Goal: Find specific page/section: Find specific page/section

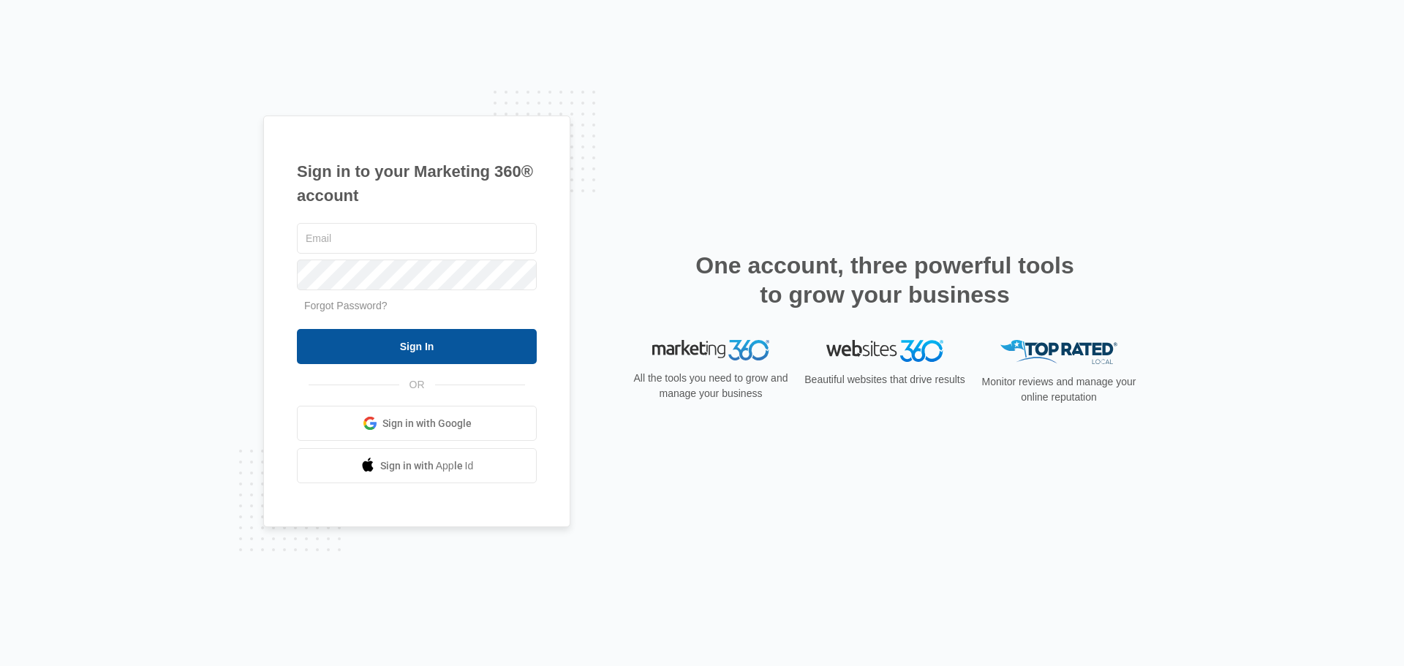
type input "[PERSON_NAME][EMAIL_ADDRESS][PERSON_NAME][DOMAIN_NAME]"
click at [410, 354] on input "Sign In" at bounding box center [417, 346] width 240 height 35
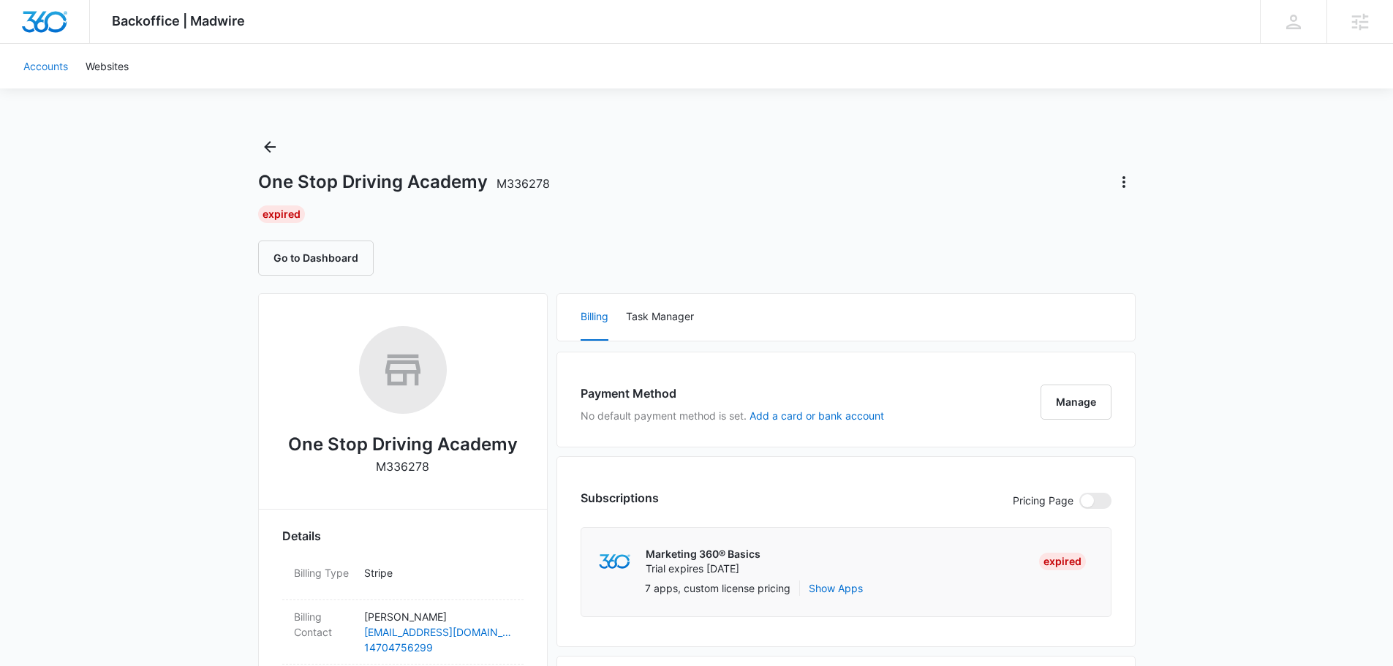
click at [56, 75] on link "Accounts" at bounding box center [46, 66] width 62 height 45
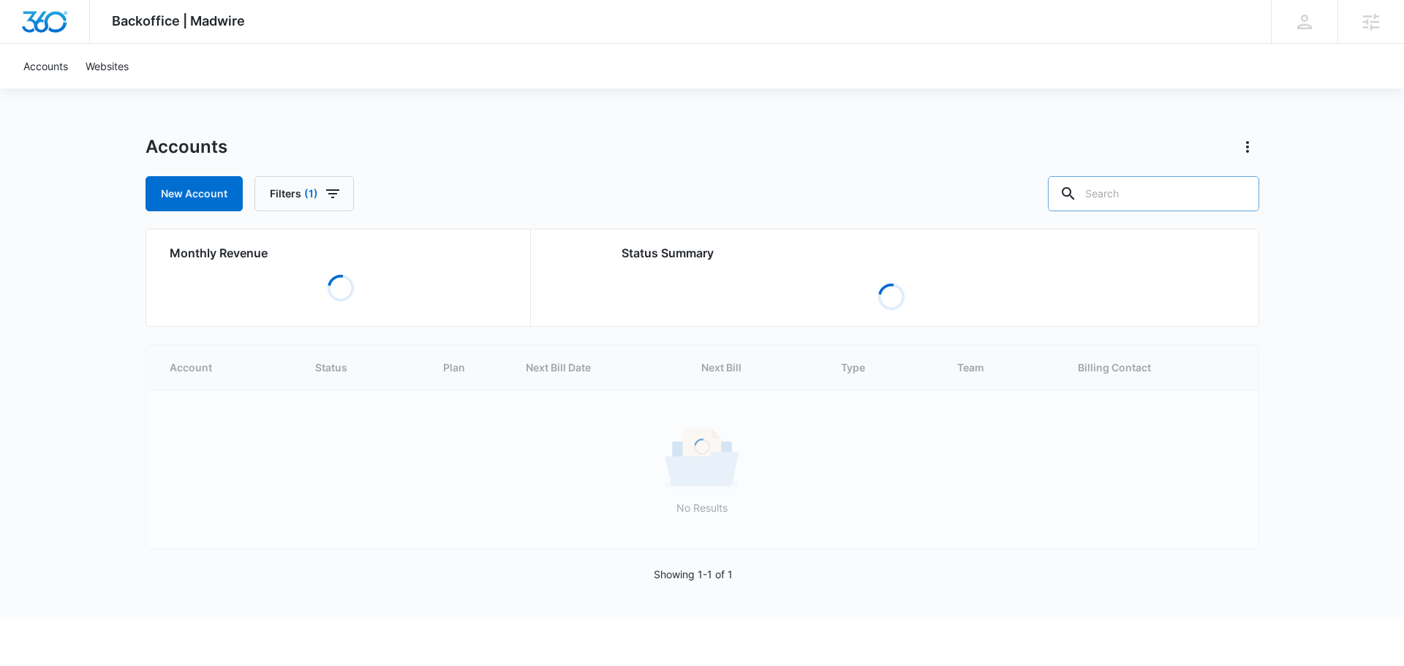
click at [1154, 193] on input "text" at bounding box center [1153, 193] width 211 height 35
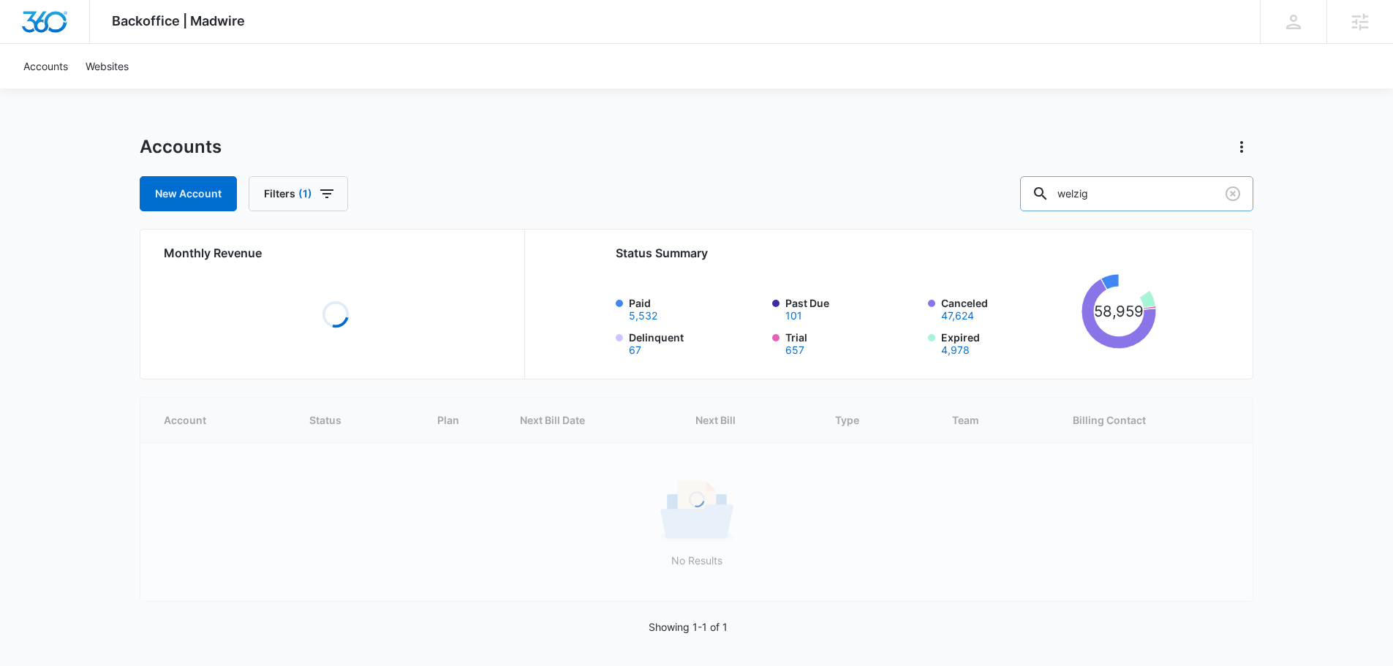
click at [1154, 193] on input "welzig" at bounding box center [1136, 193] width 233 height 35
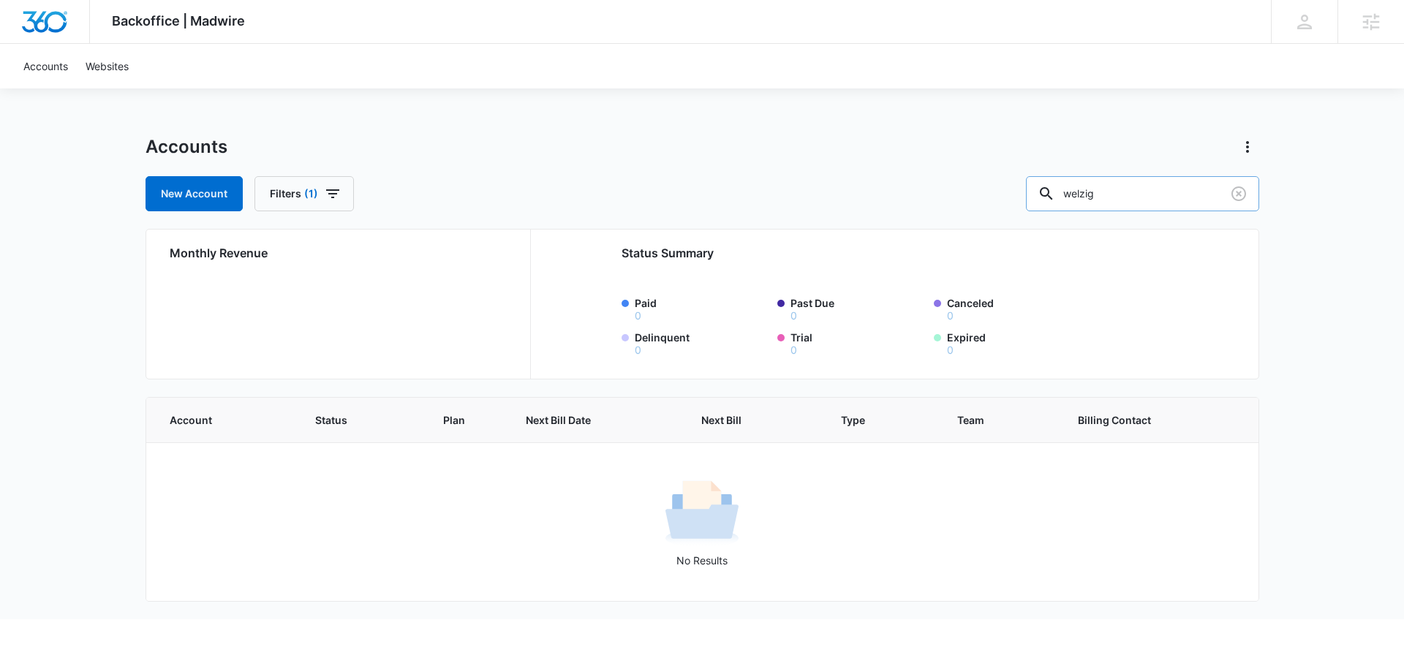
click at [1137, 199] on input "welzig" at bounding box center [1142, 193] width 233 height 35
click at [919, 216] on div "Accounts New Account Filters (1) welzig Monthly Revenue Status Summary Paid 0 P…" at bounding box center [703, 377] width 1114 height 484
type input "W"
type input "plumb"
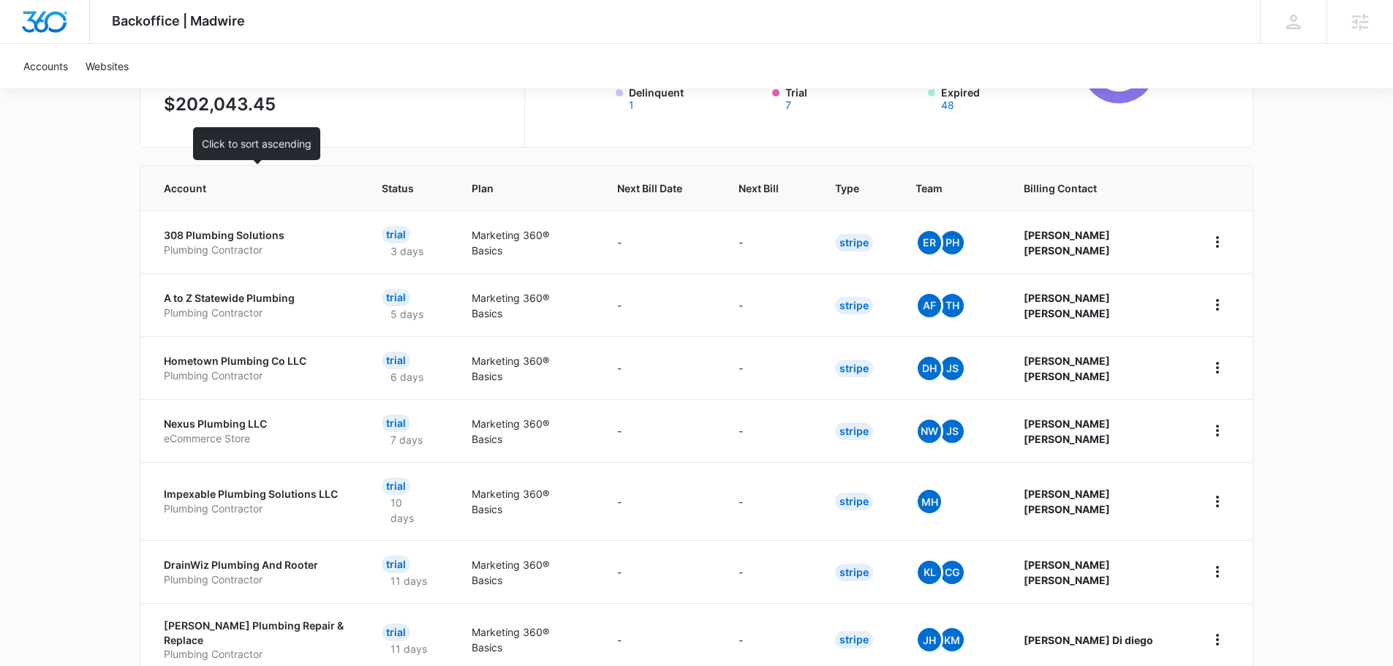
scroll to position [219, 0]
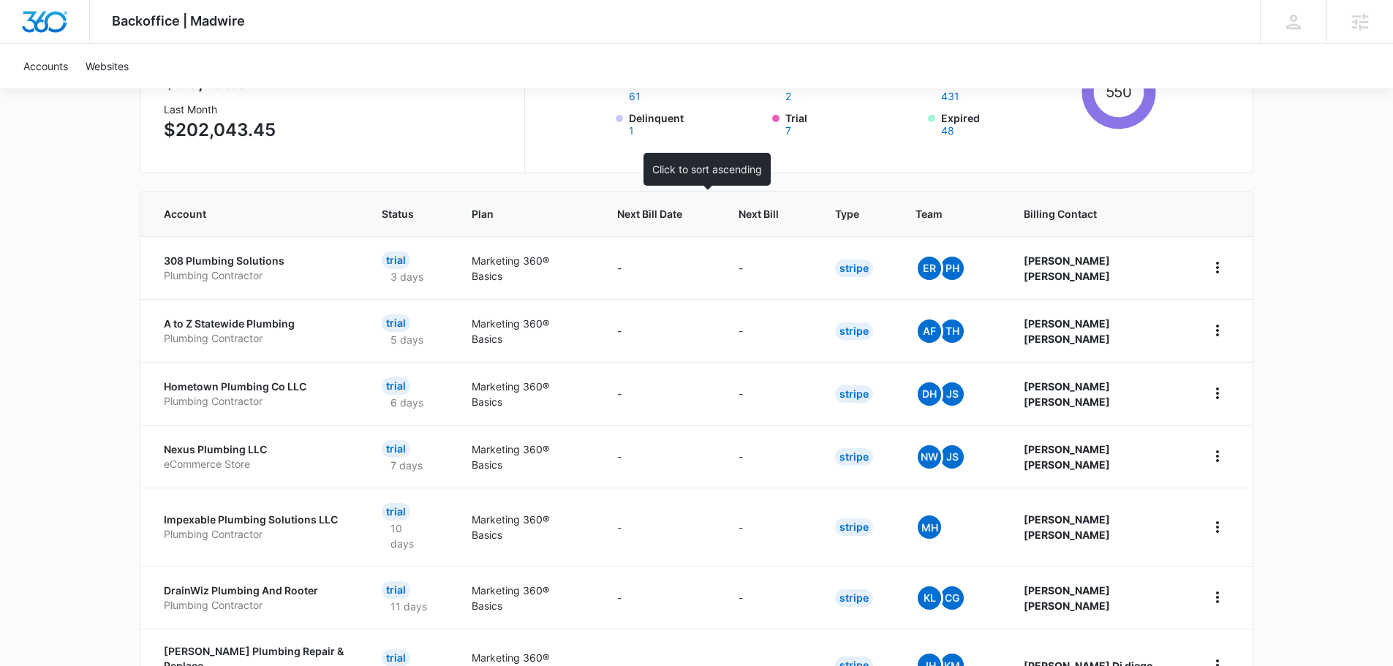
click at [682, 211] on span "Next Bill Date" at bounding box center [649, 213] width 65 height 15
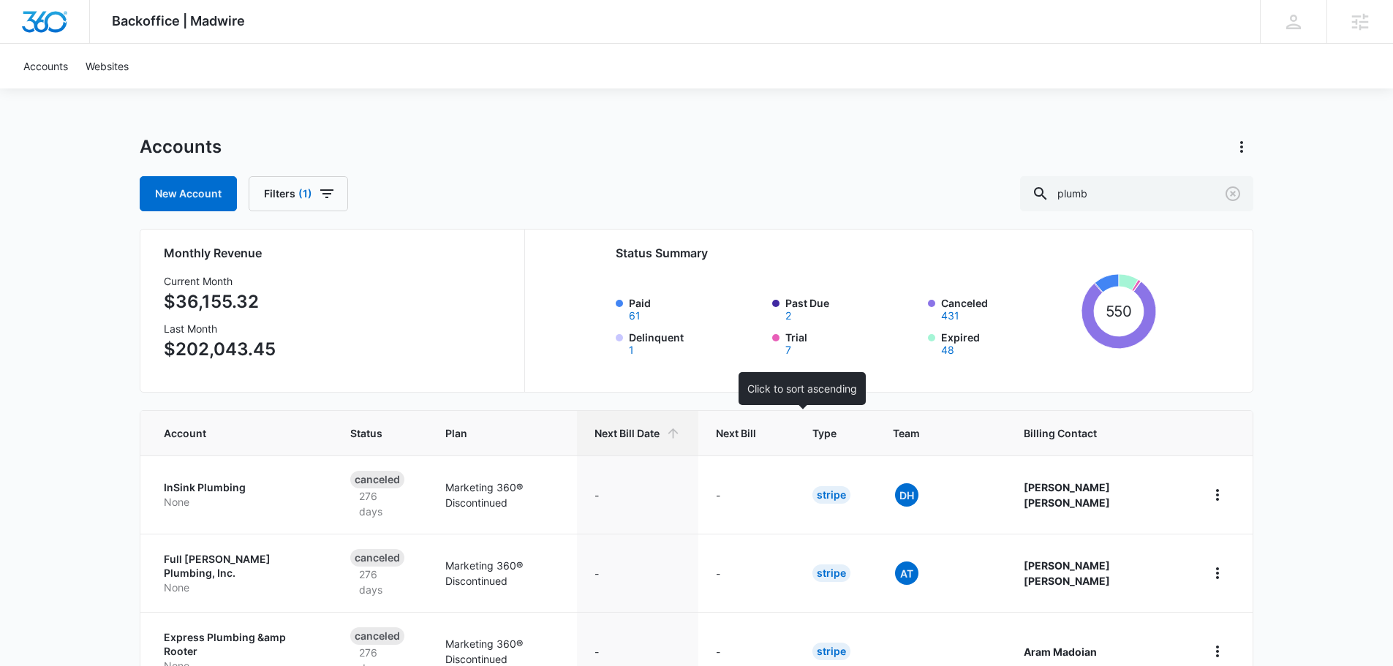
click at [756, 429] on span "Next Bill" at bounding box center [736, 433] width 40 height 15
click at [756, 440] on span "Next Bill" at bounding box center [736, 433] width 40 height 15
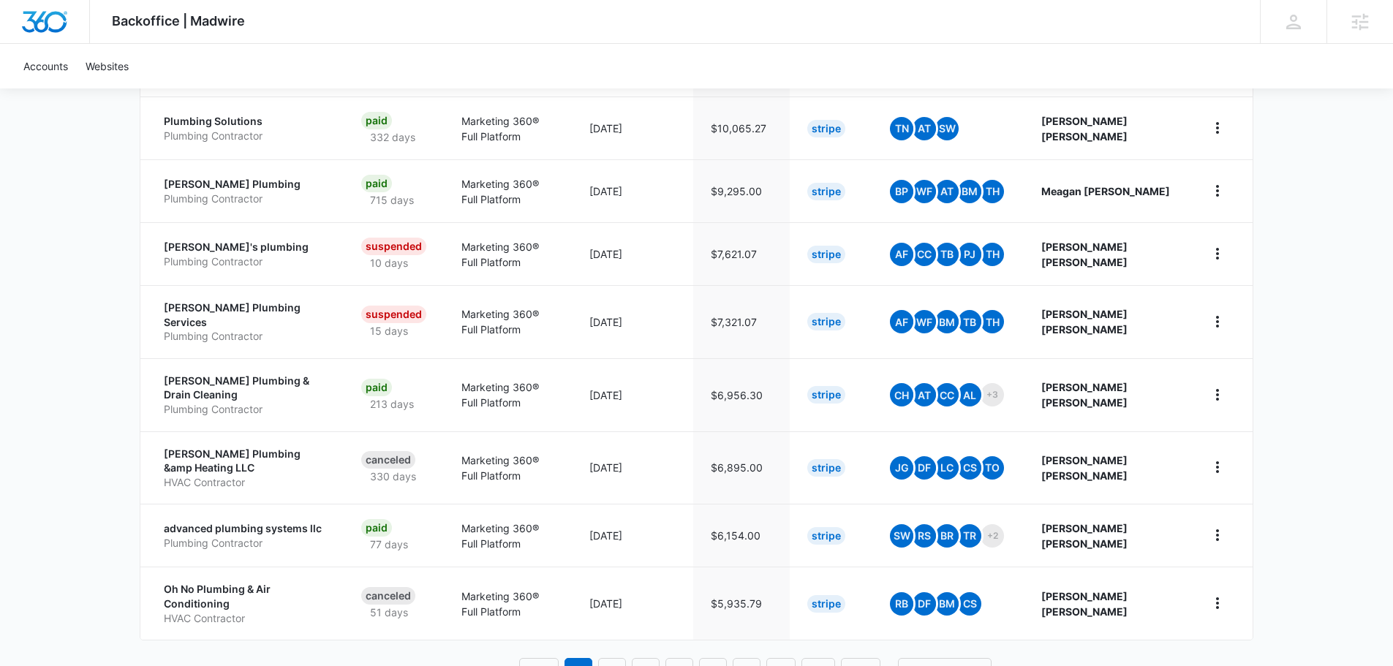
scroll to position [512, 0]
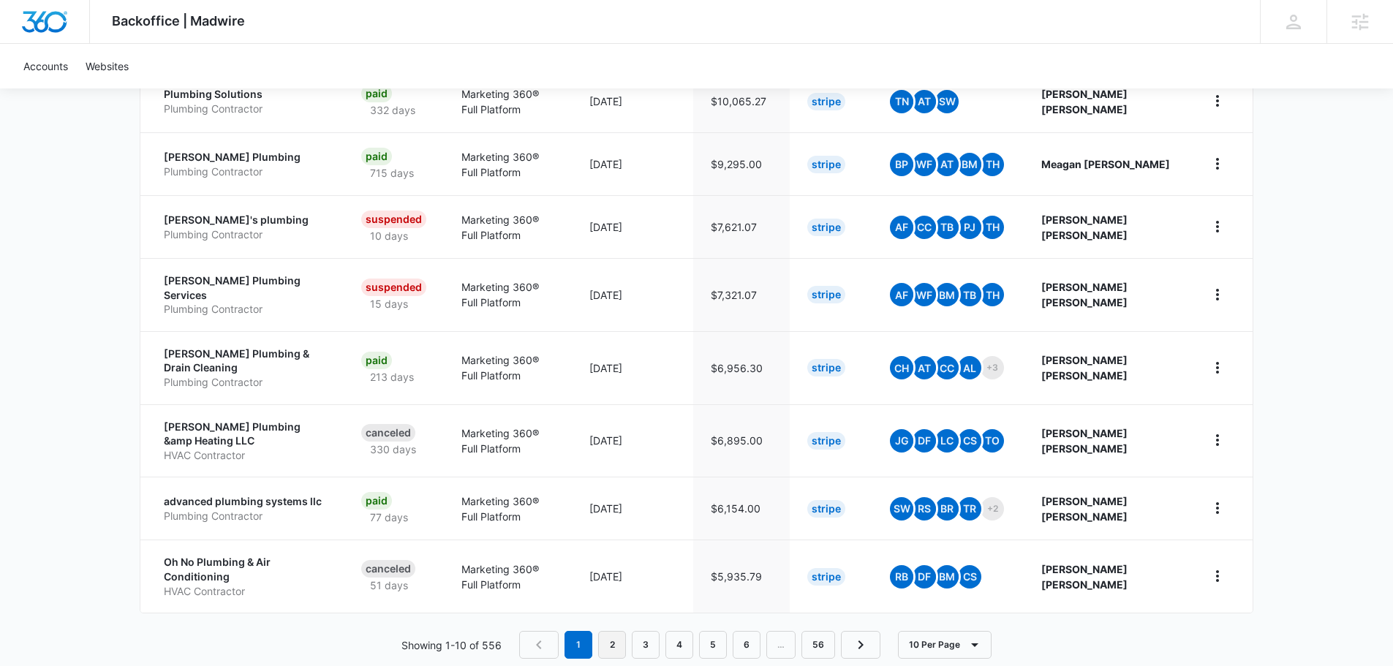
click at [614, 631] on link "2" at bounding box center [612, 645] width 28 height 28
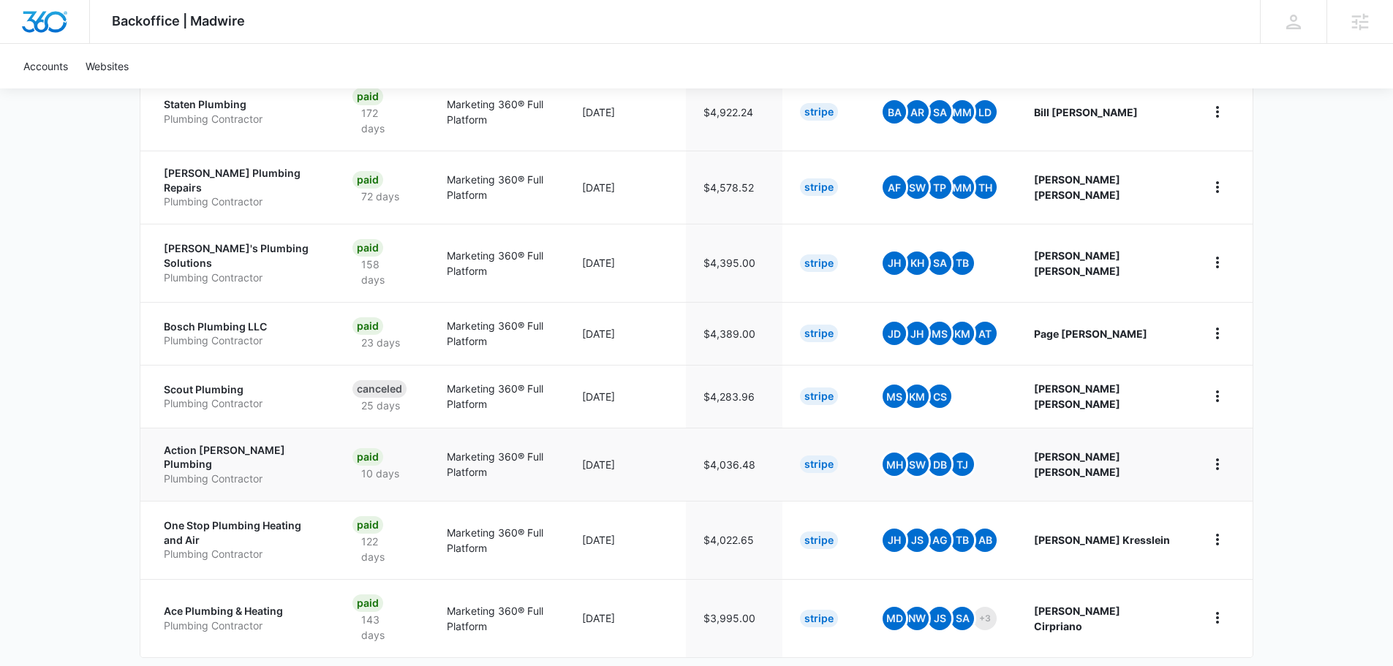
scroll to position [541, 0]
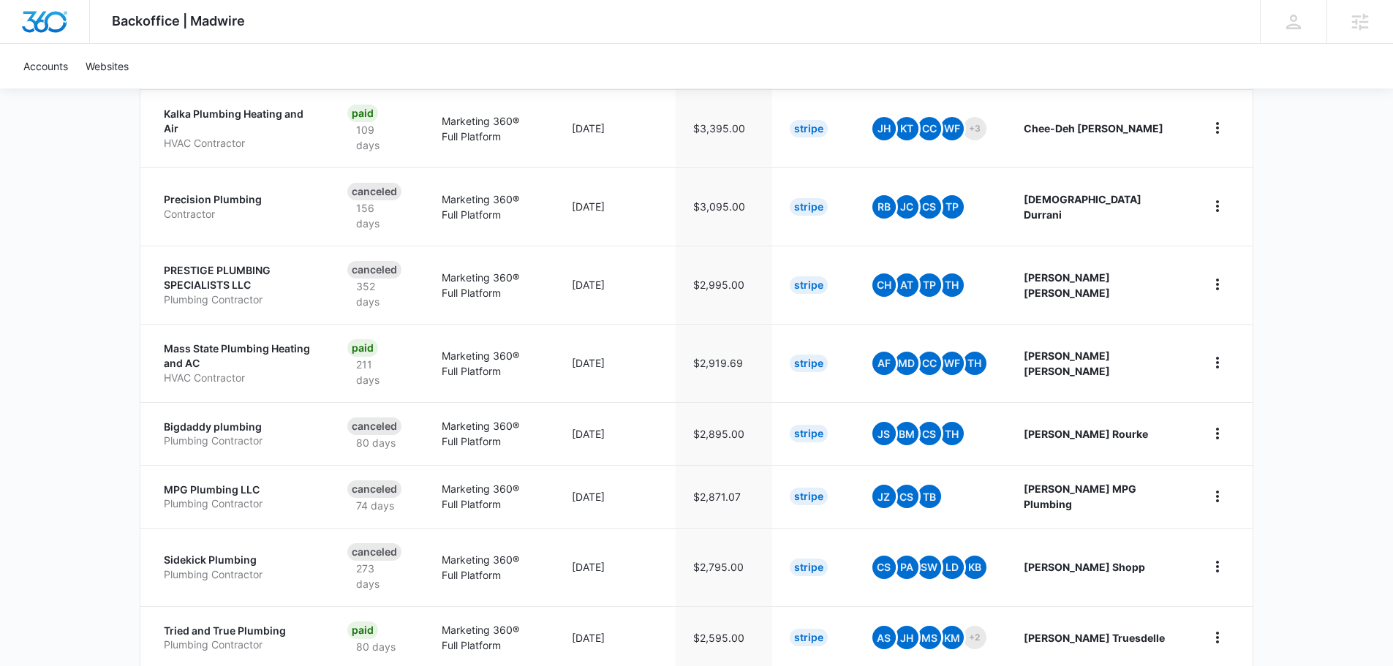
scroll to position [571, 0]
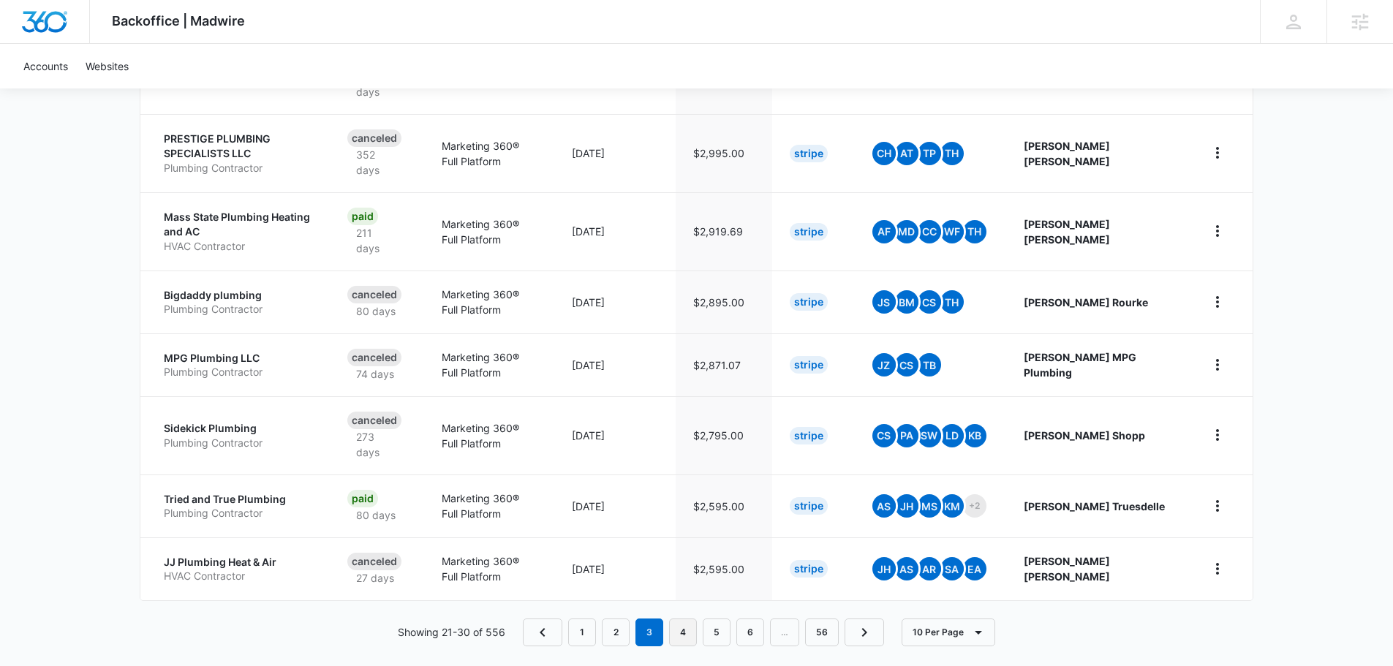
click at [688, 619] on link "4" at bounding box center [683, 633] width 28 height 28
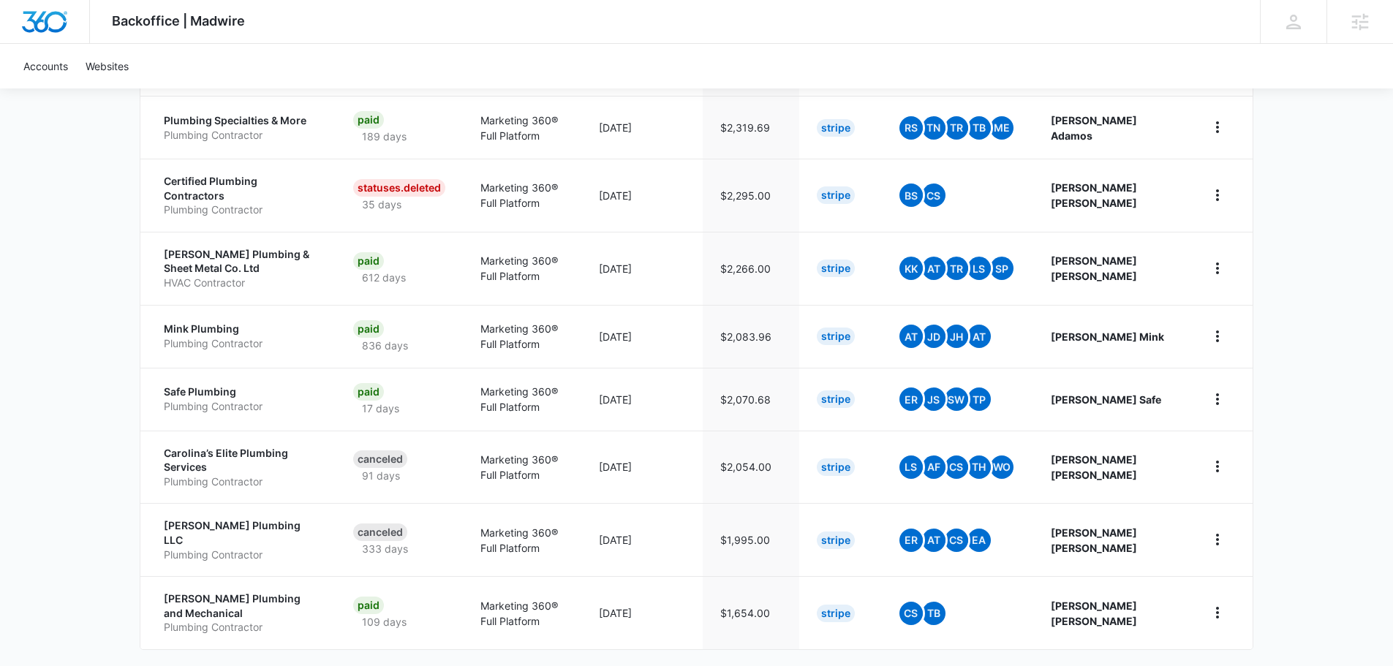
scroll to position [520, 0]
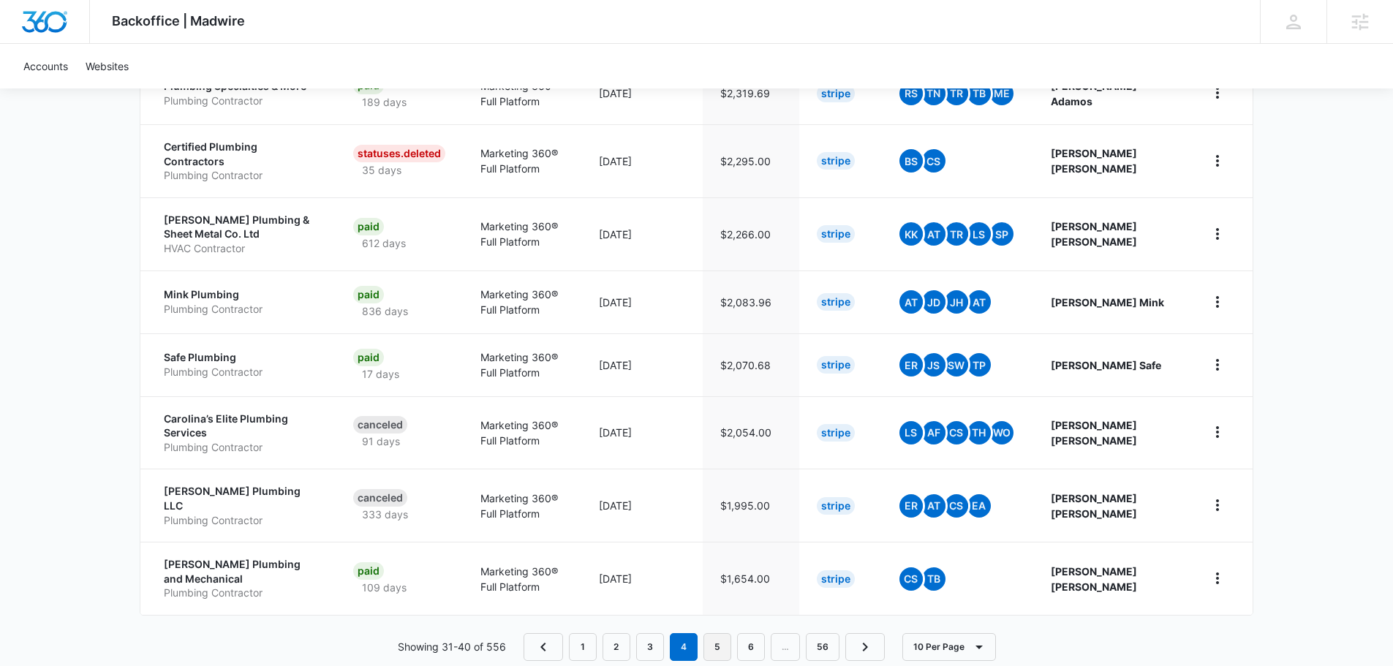
click at [723, 633] on link "5" at bounding box center [718, 647] width 28 height 28
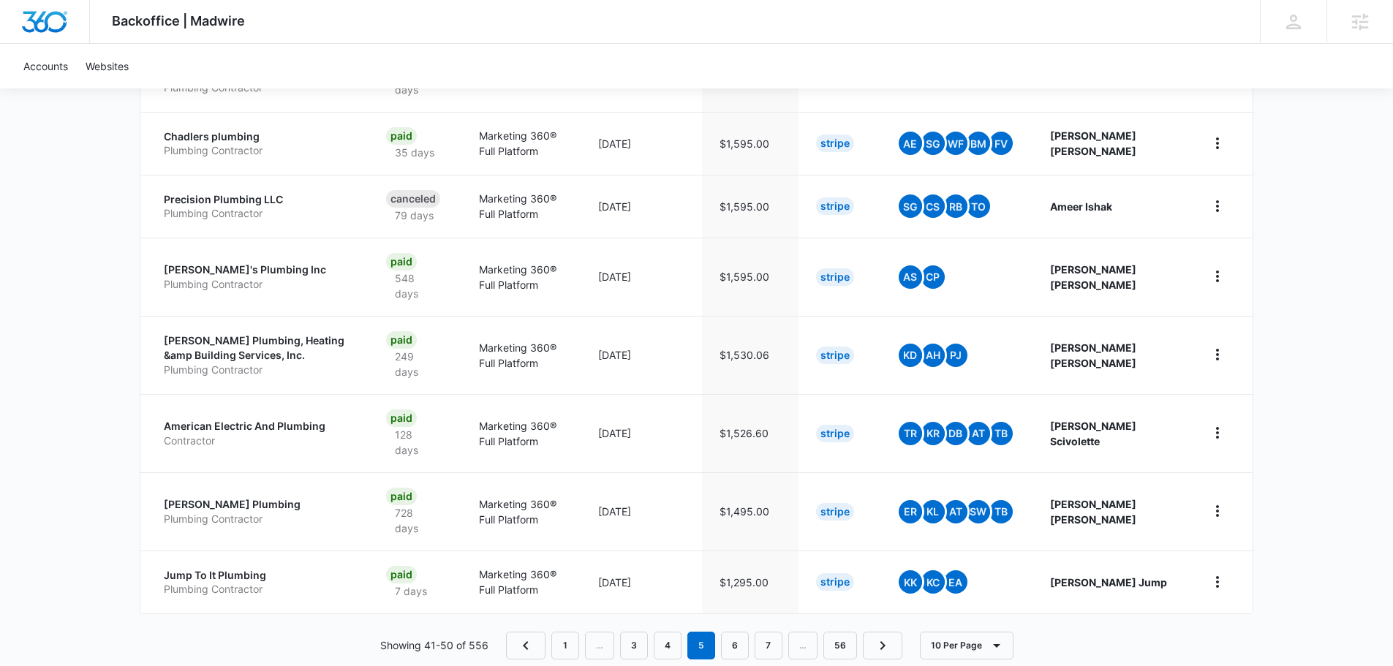
scroll to position [576, 0]
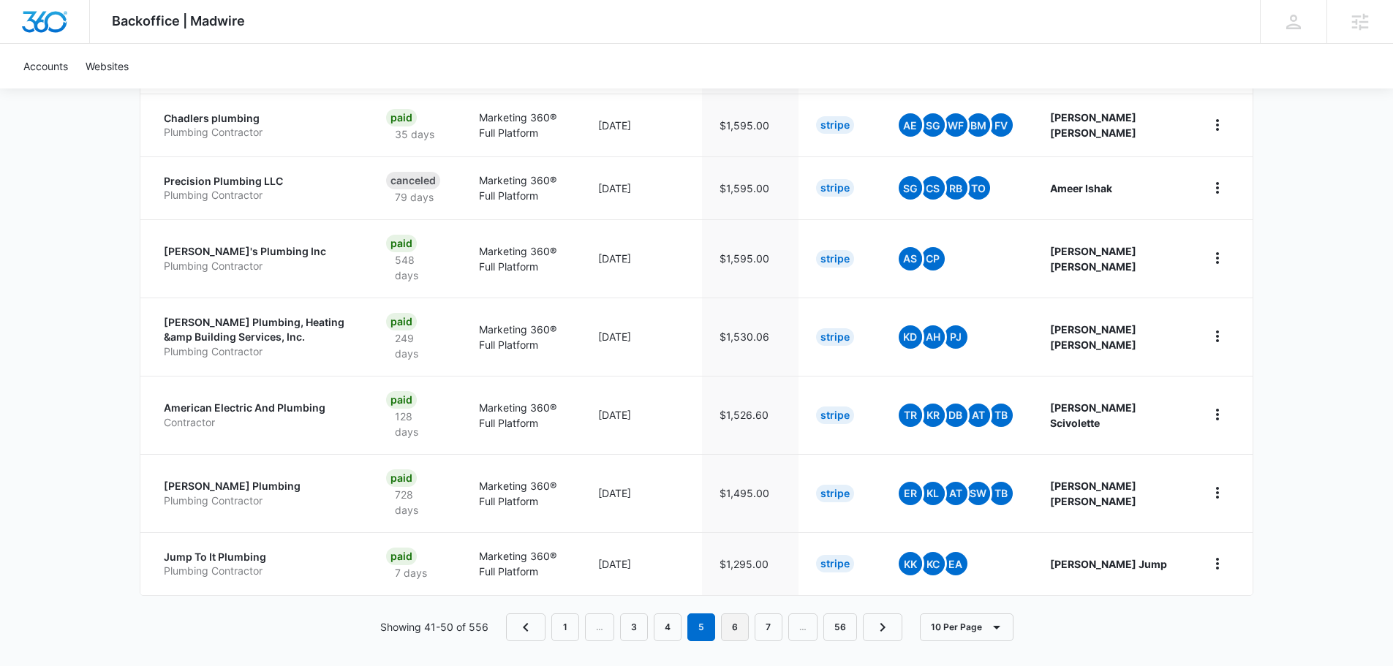
click at [736, 614] on link "6" at bounding box center [735, 628] width 28 height 28
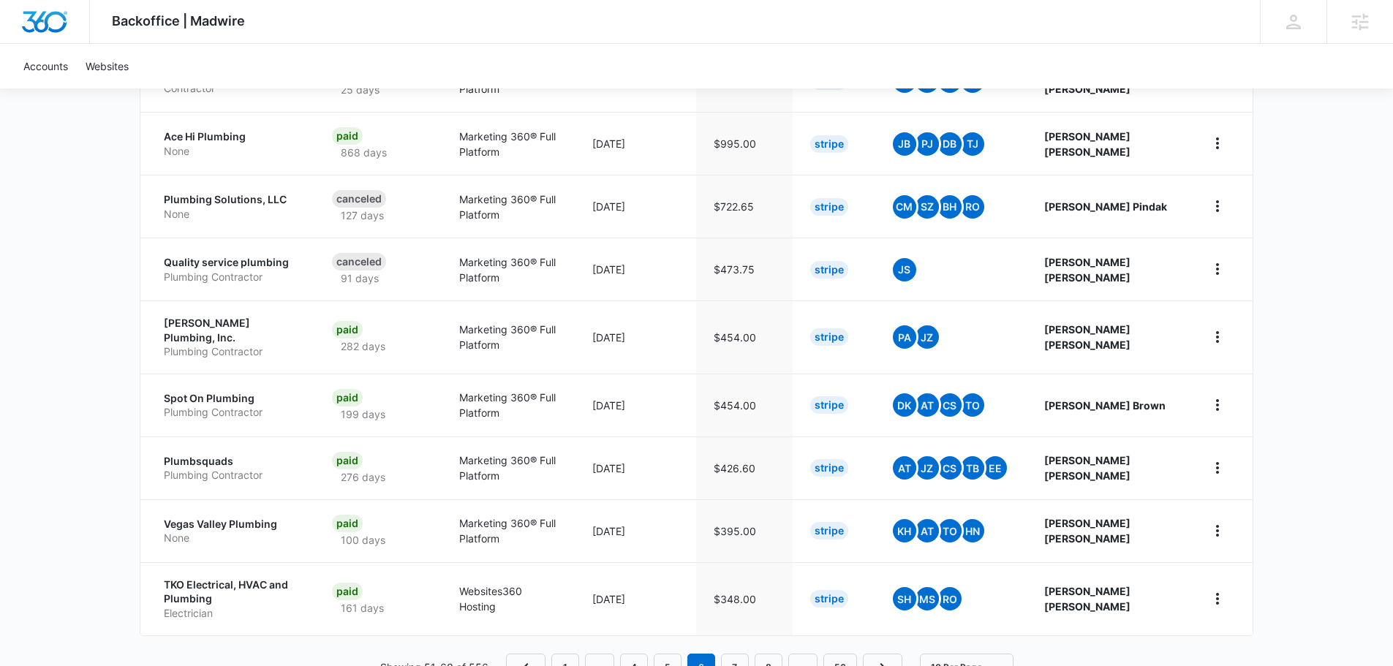
scroll to position [510, 0]
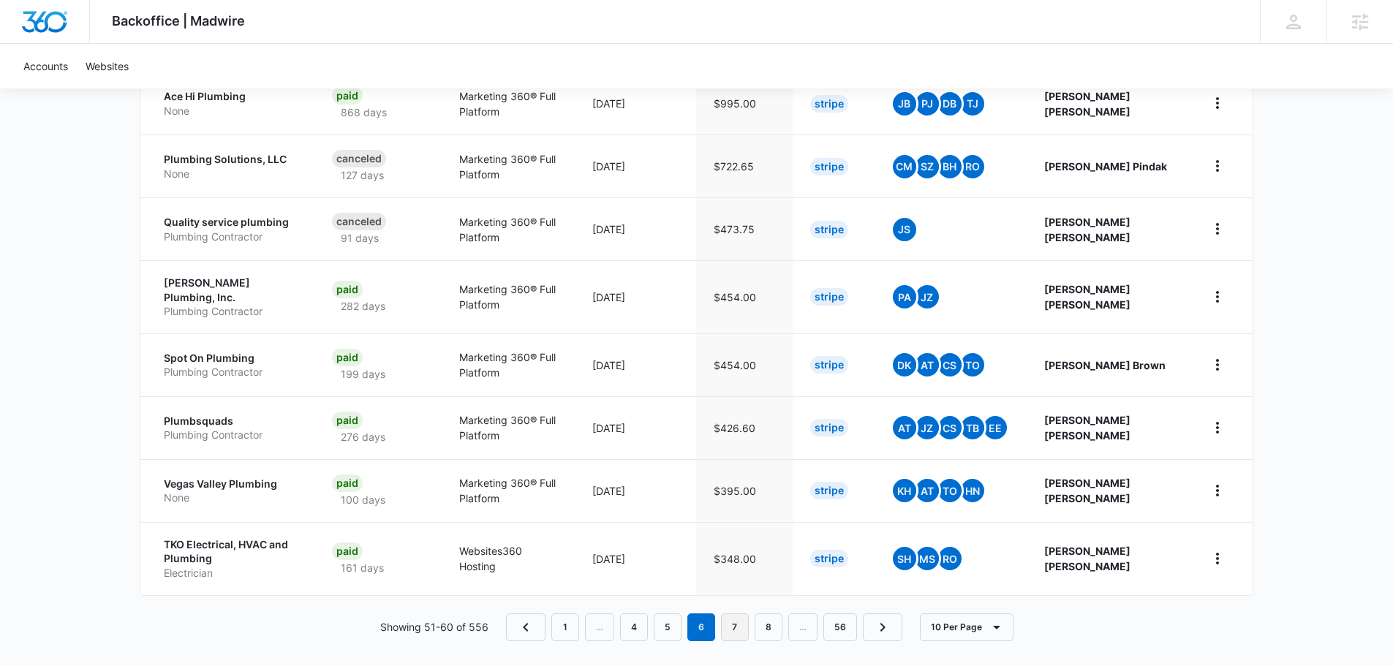
click at [748, 621] on link "7" at bounding box center [735, 628] width 28 height 28
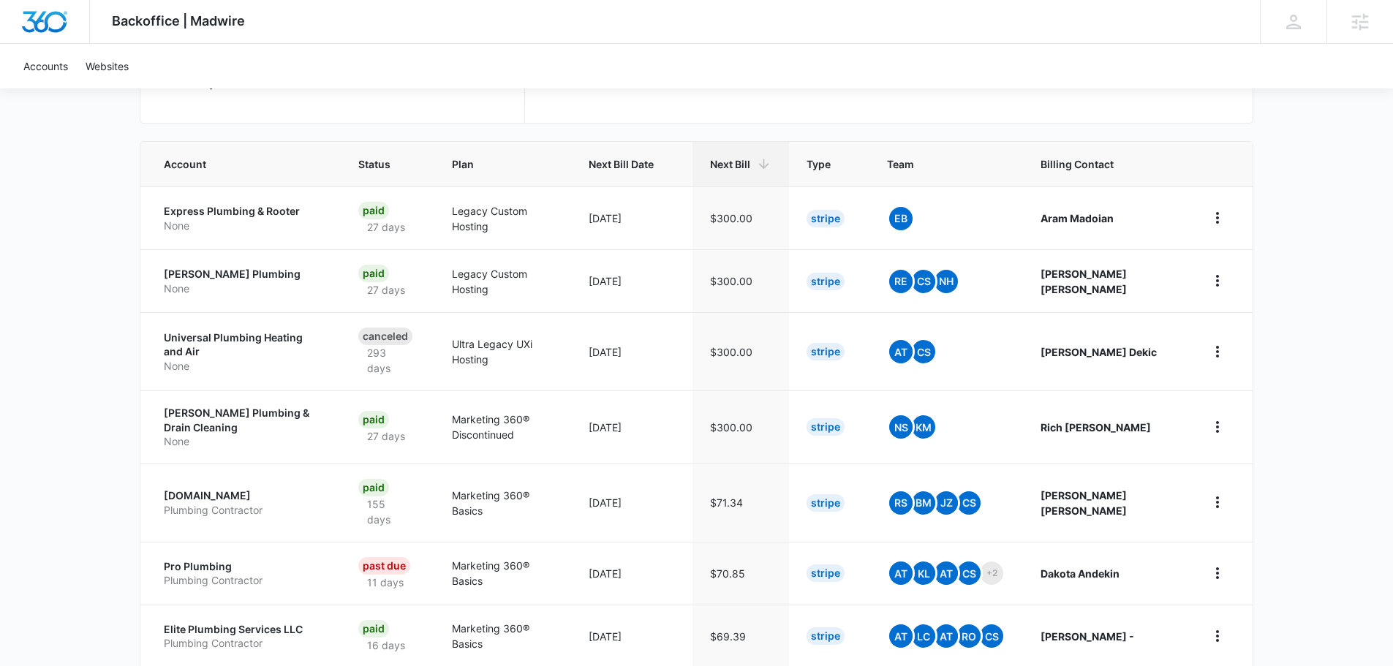
scroll to position [512, 0]
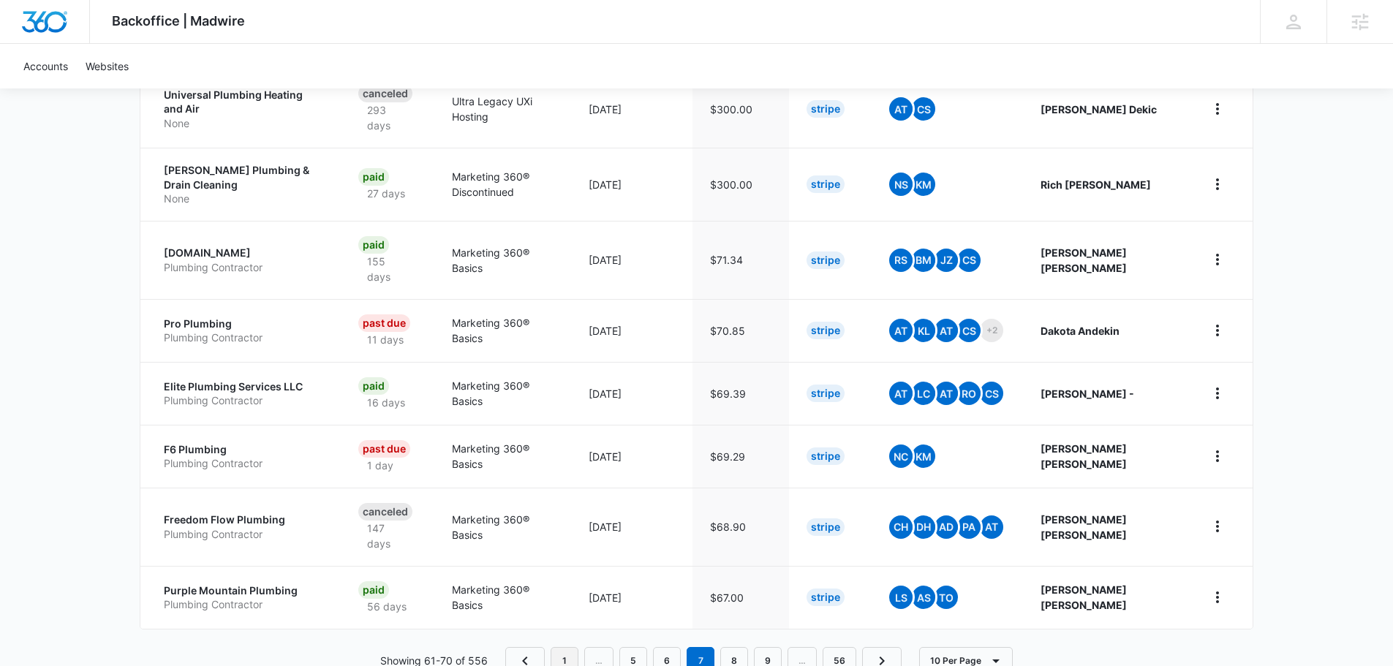
click at [571, 647] on link "1" at bounding box center [565, 661] width 28 height 28
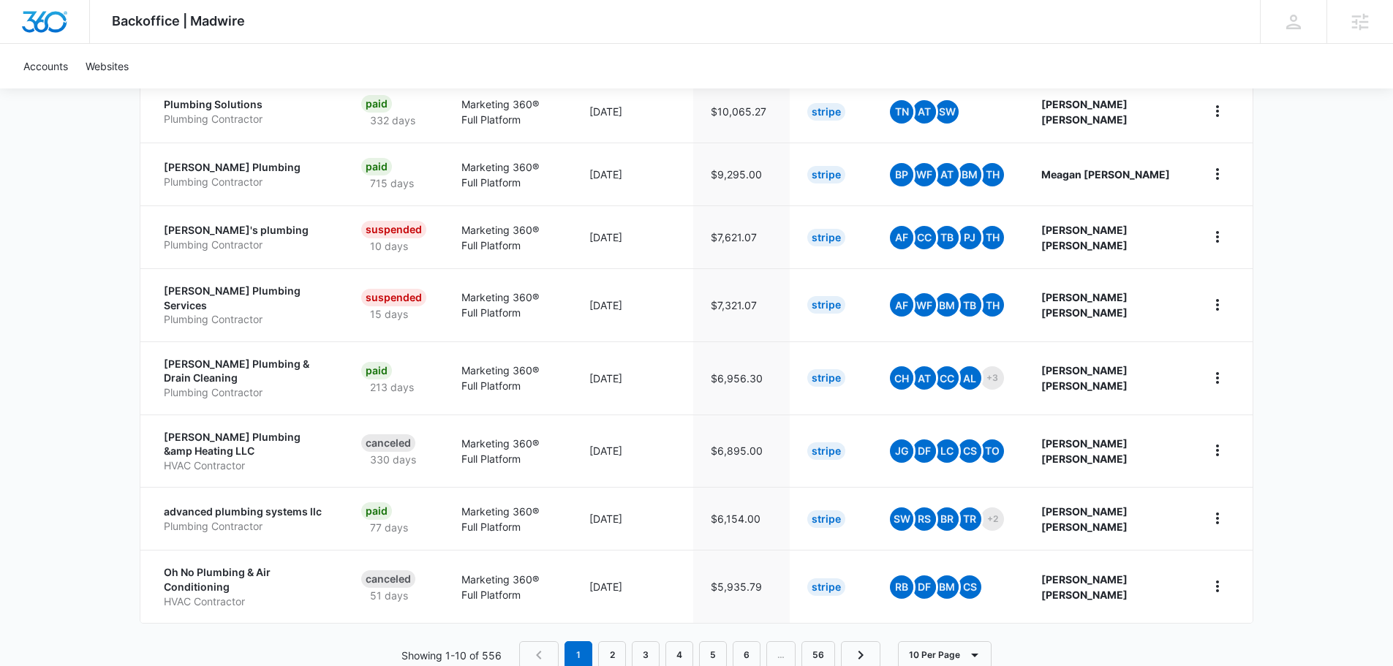
scroll to position [520, 0]
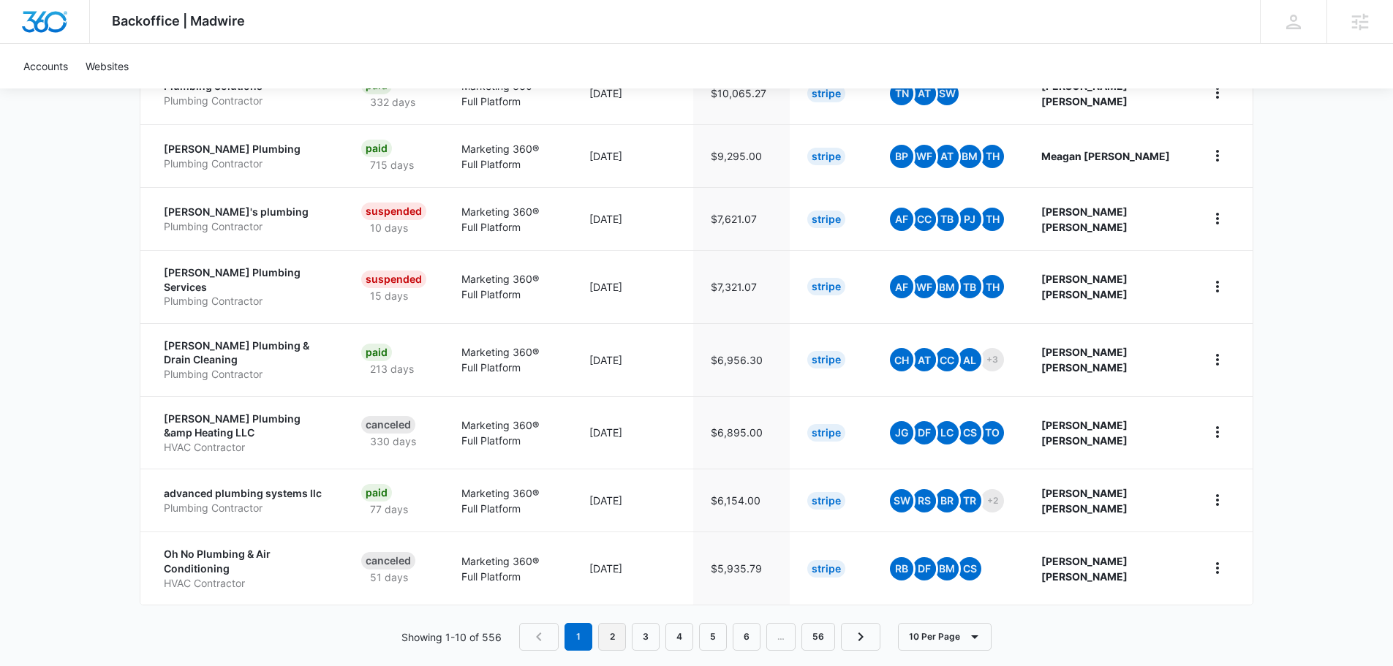
click at [605, 623] on link "2" at bounding box center [612, 637] width 28 height 28
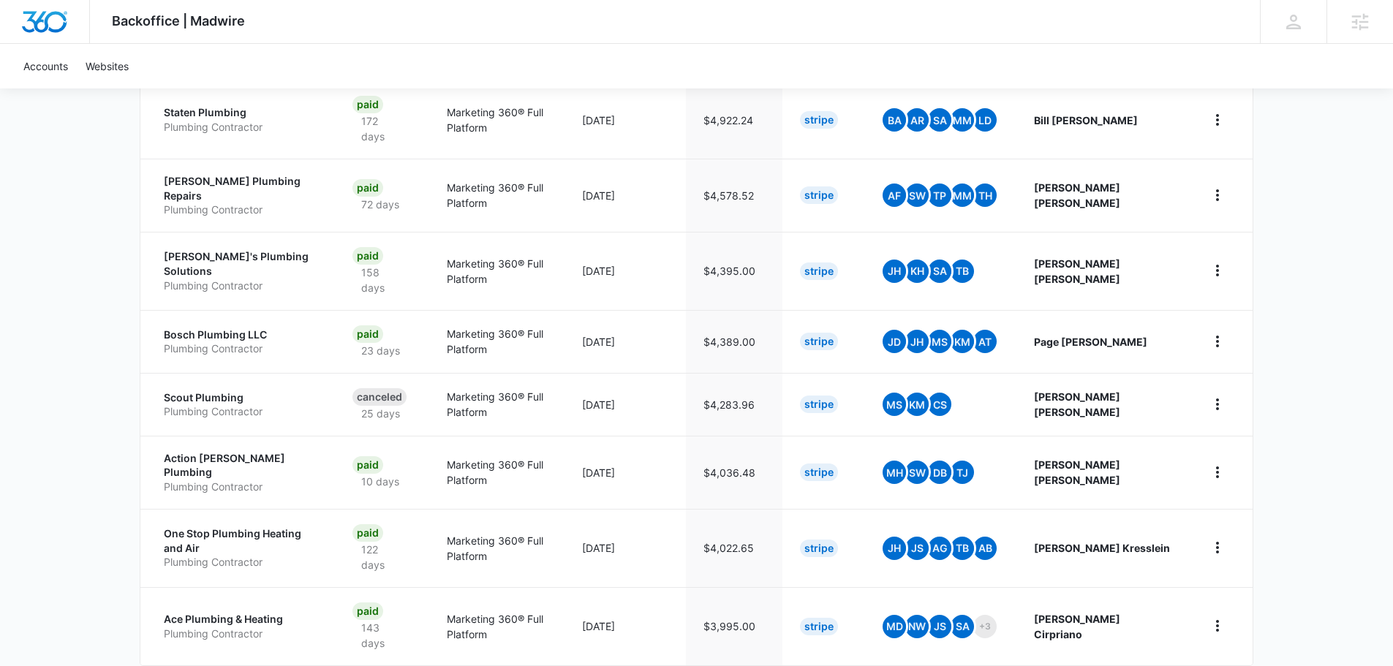
scroll to position [541, 0]
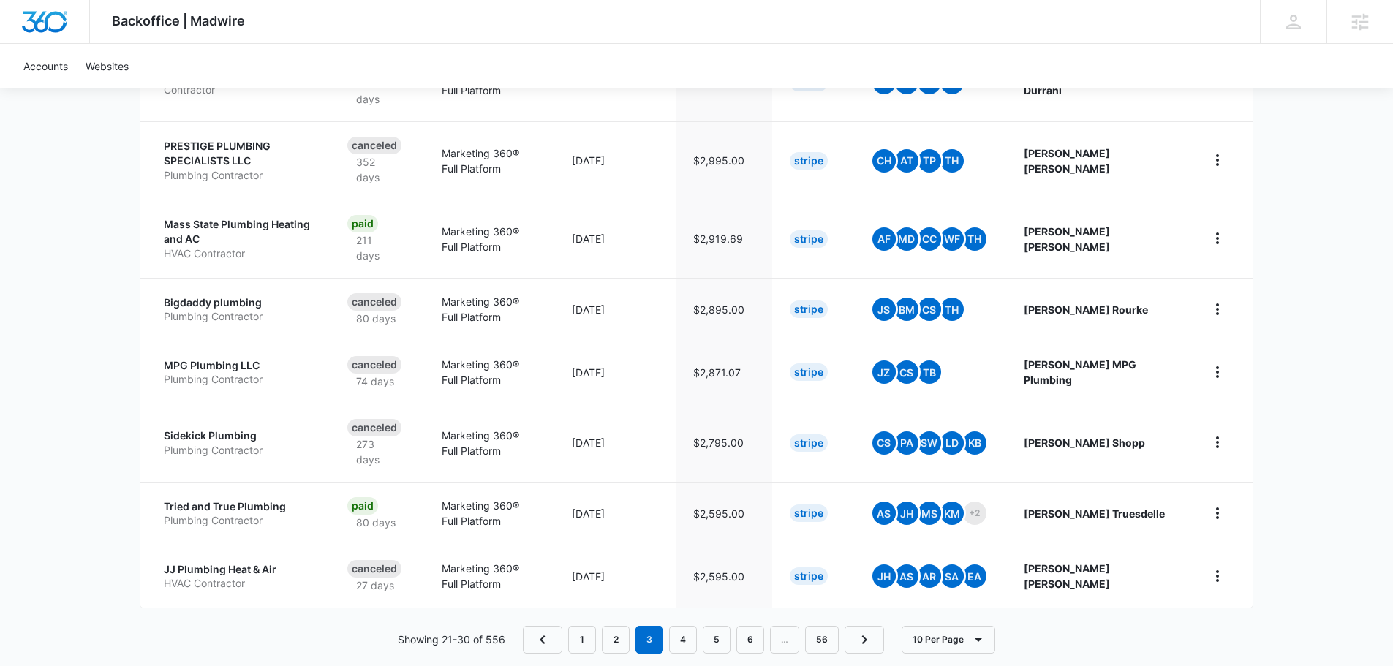
scroll to position [571, 0]
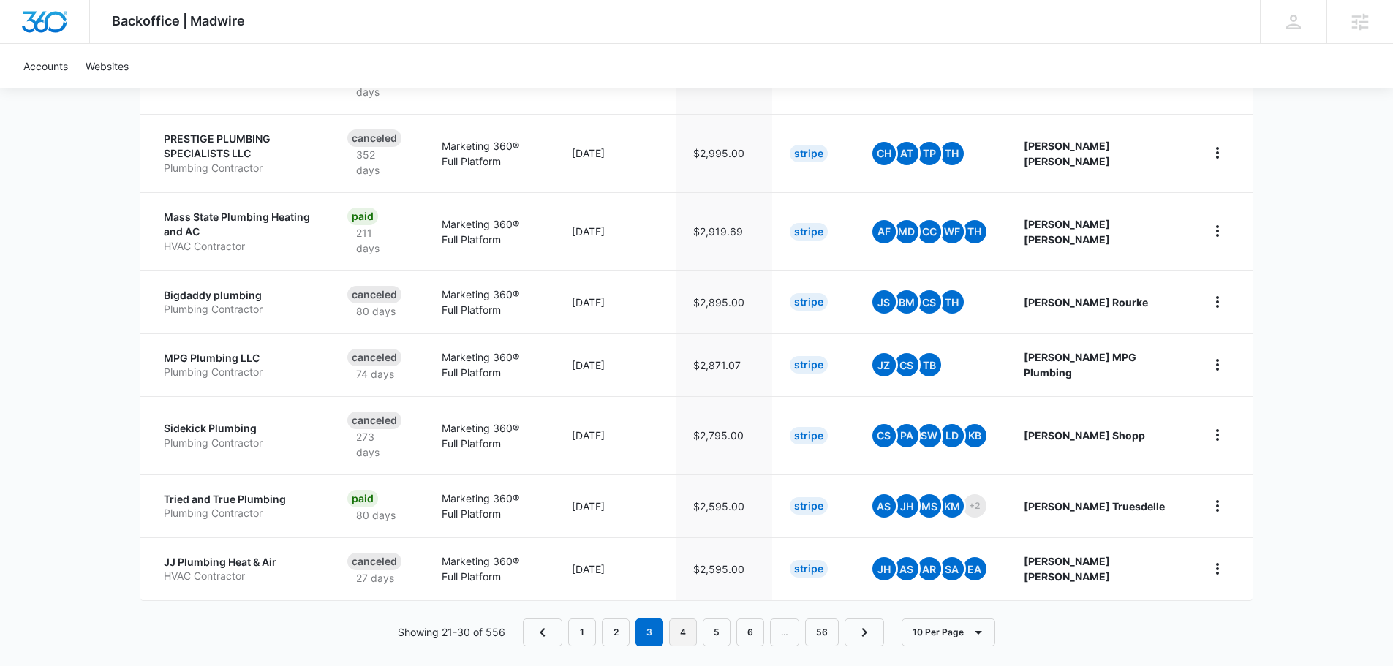
click at [690, 619] on link "4" at bounding box center [683, 633] width 28 height 28
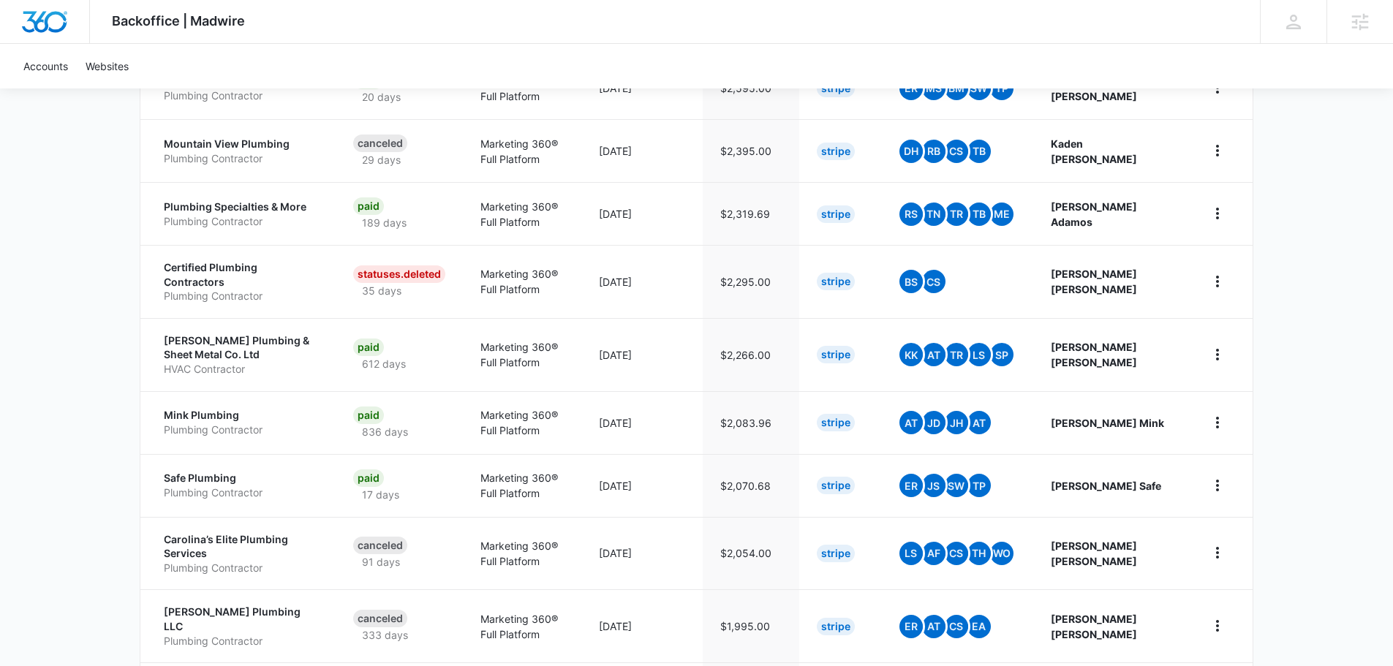
scroll to position [512, 0]
